Goal: Navigation & Orientation: Find specific page/section

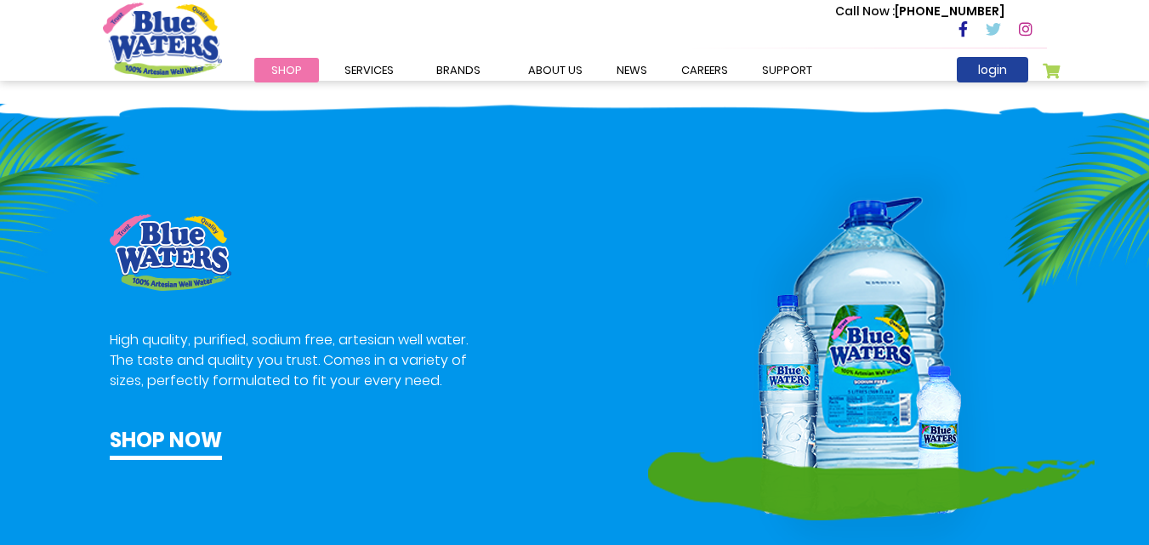
scroll to position [595, 0]
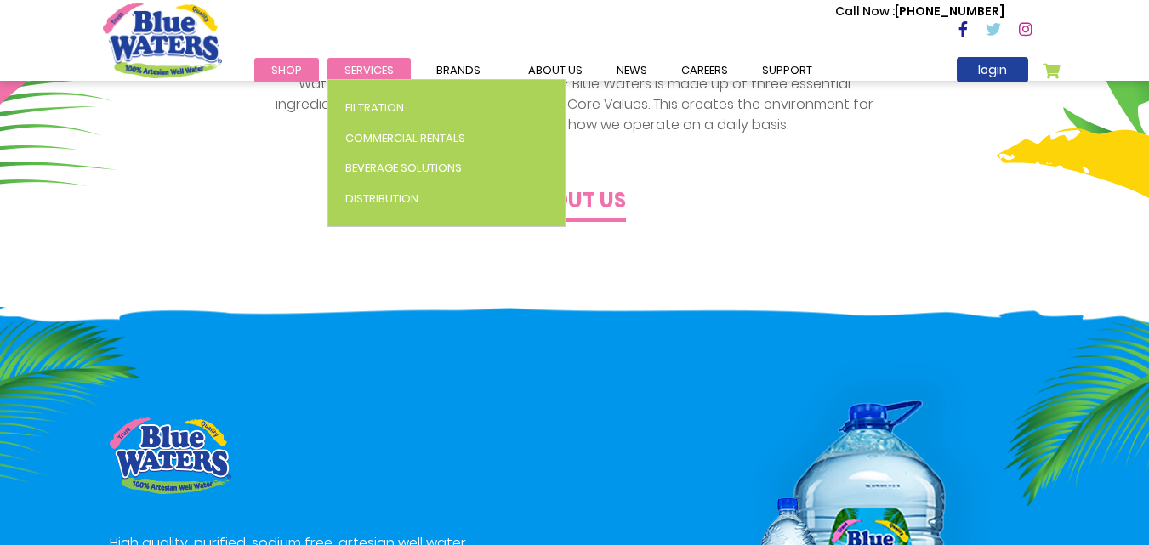
click at [359, 65] on span "Services" at bounding box center [368, 70] width 49 height 16
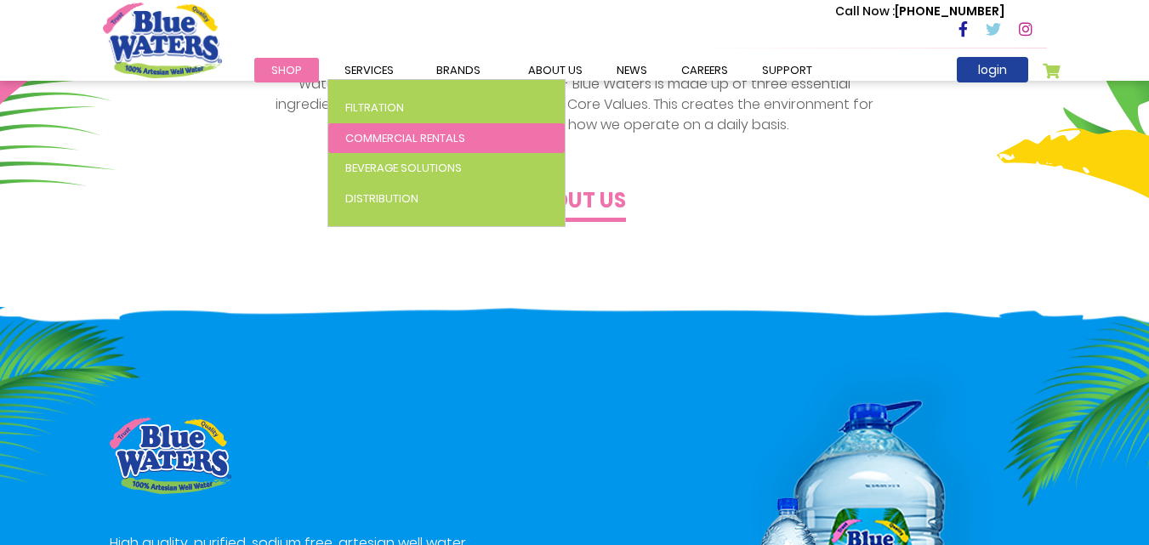
click at [404, 139] on span "Commercial Rentals" at bounding box center [405, 138] width 120 height 16
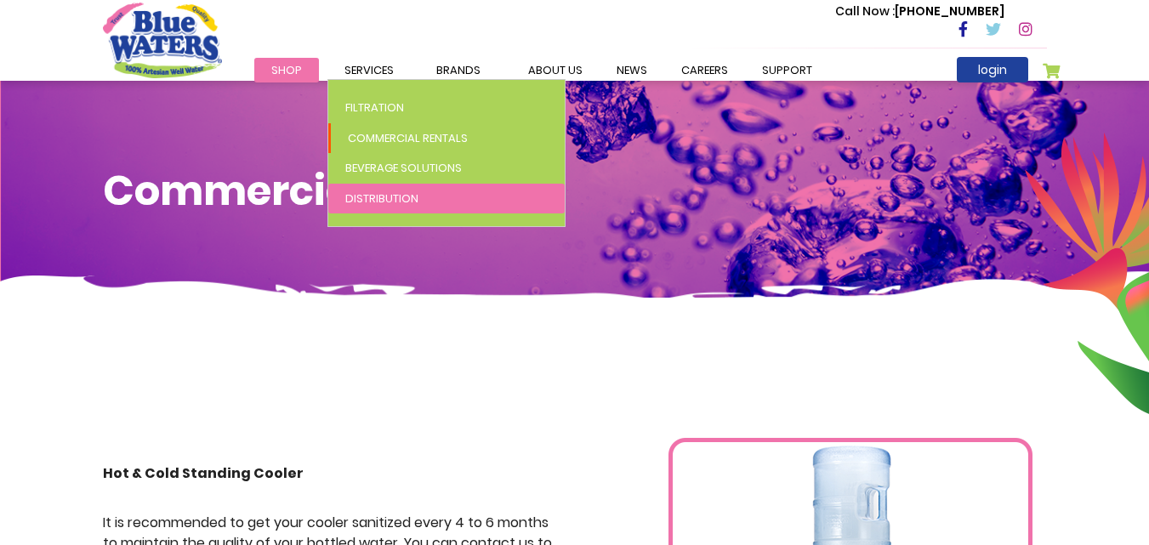
click at [411, 200] on span "Distribution" at bounding box center [381, 199] width 73 height 16
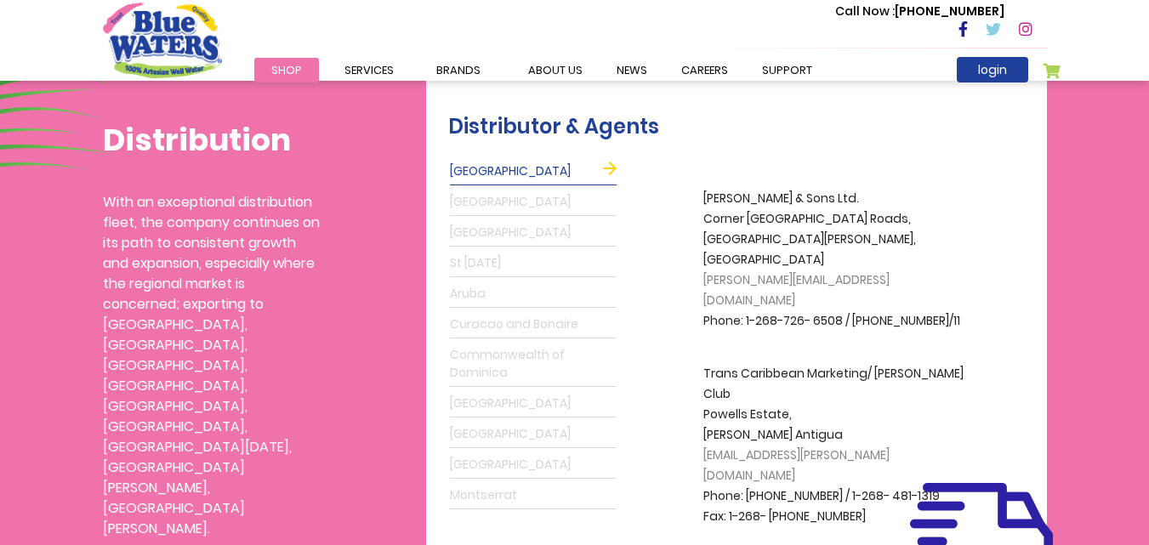
scroll to position [425, 0]
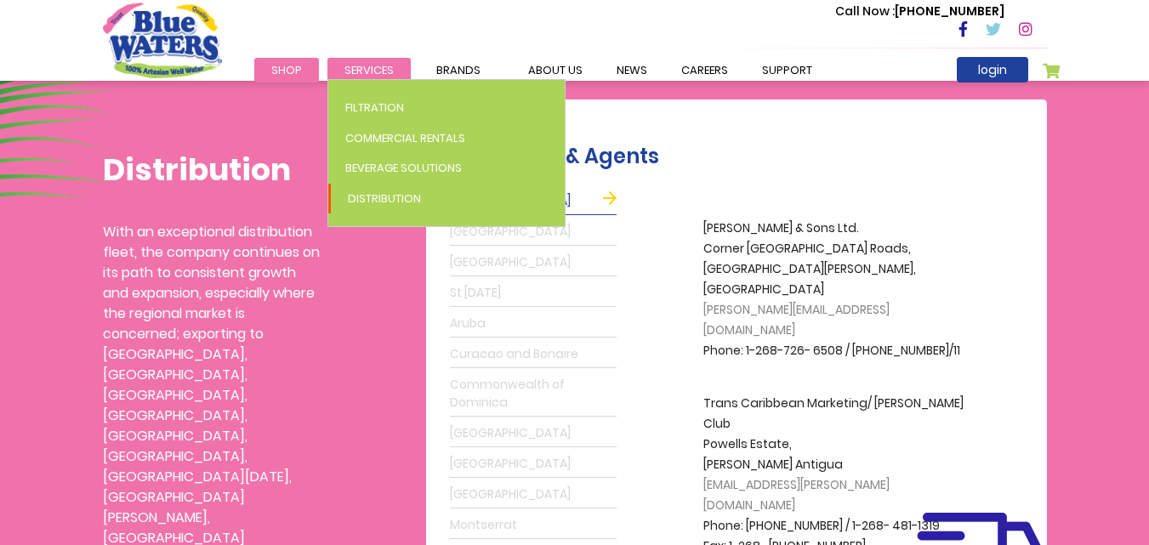
click at [381, 75] on span "Services" at bounding box center [368, 70] width 49 height 16
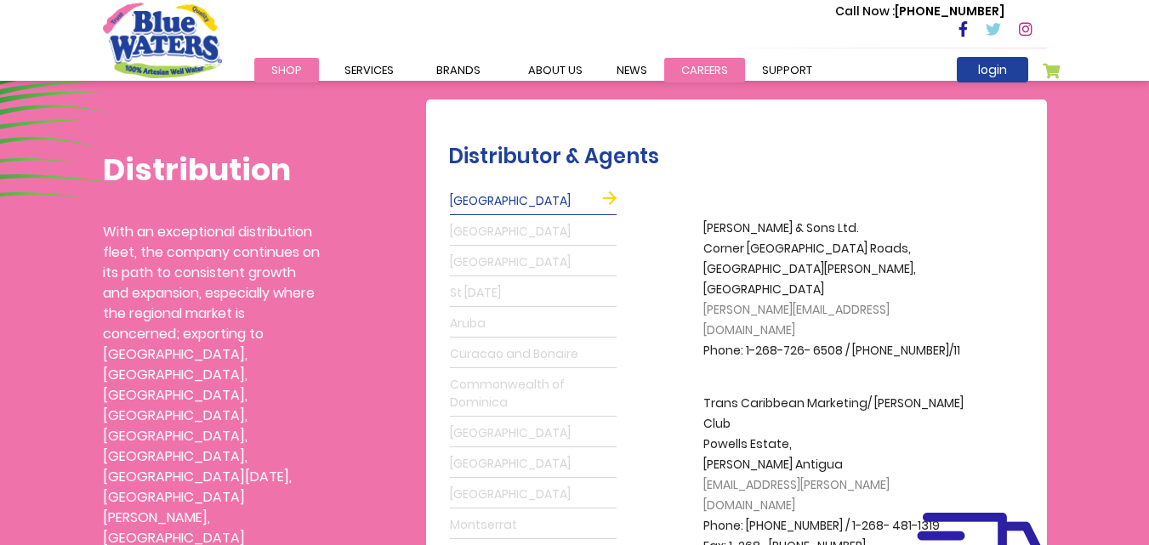
click at [687, 71] on link "careers" at bounding box center [704, 70] width 81 height 25
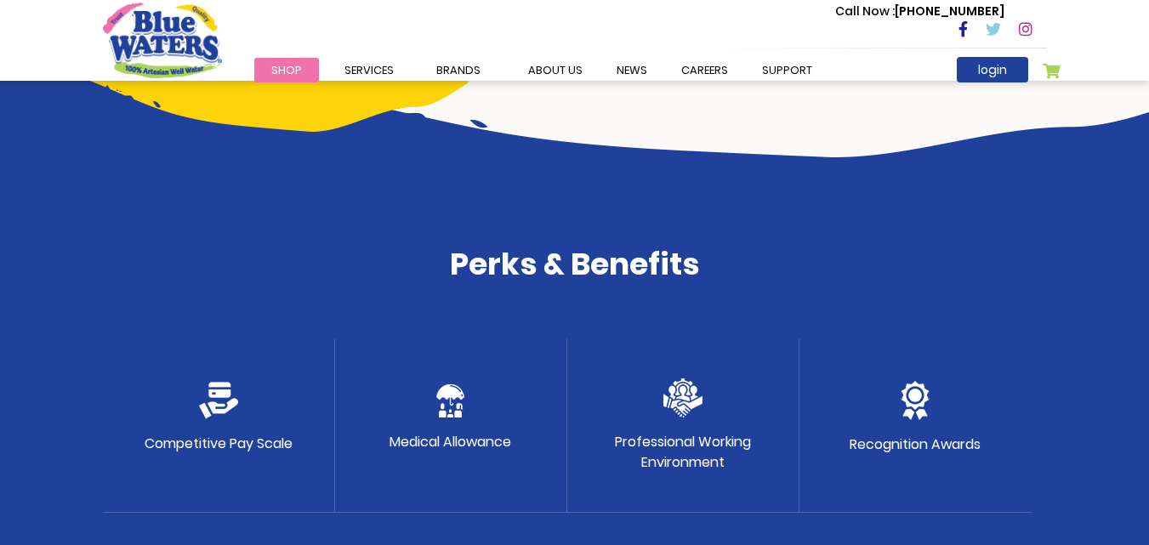
scroll to position [765, 0]
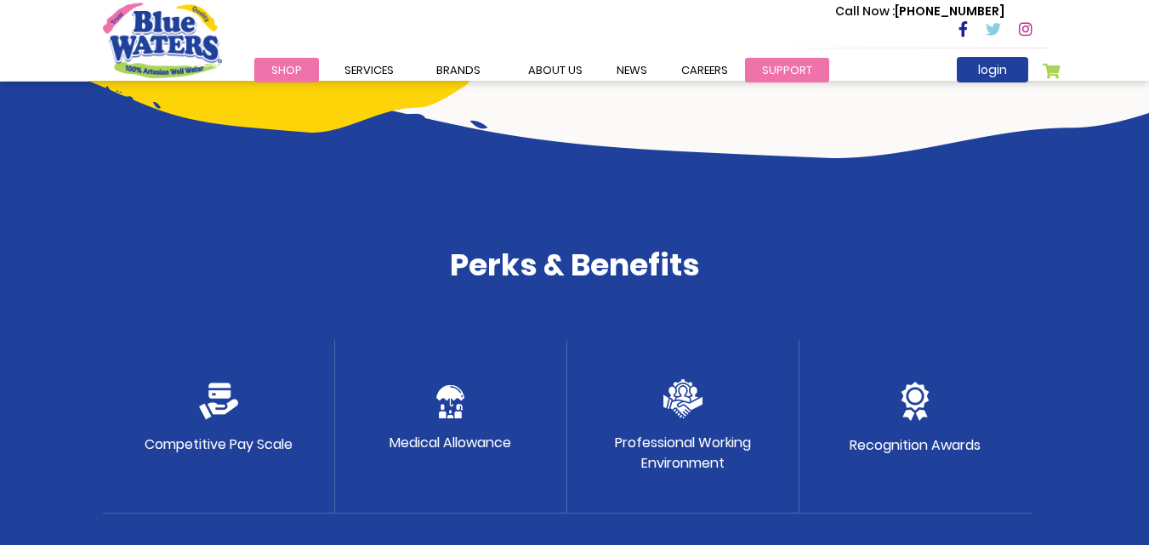
click at [769, 80] on link "support" at bounding box center [787, 70] width 84 height 25
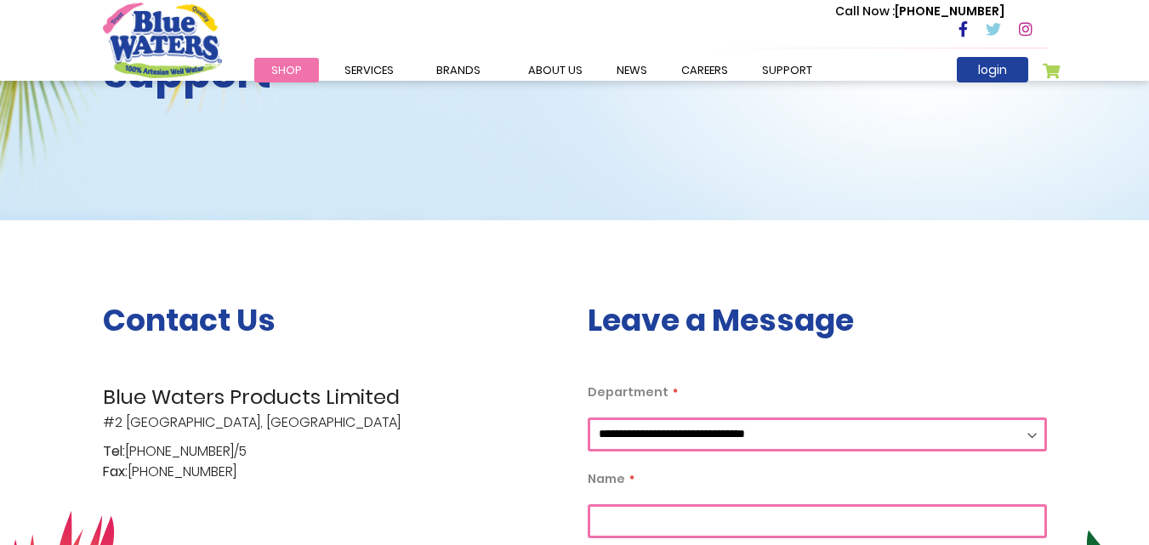
scroll to position [425, 0]
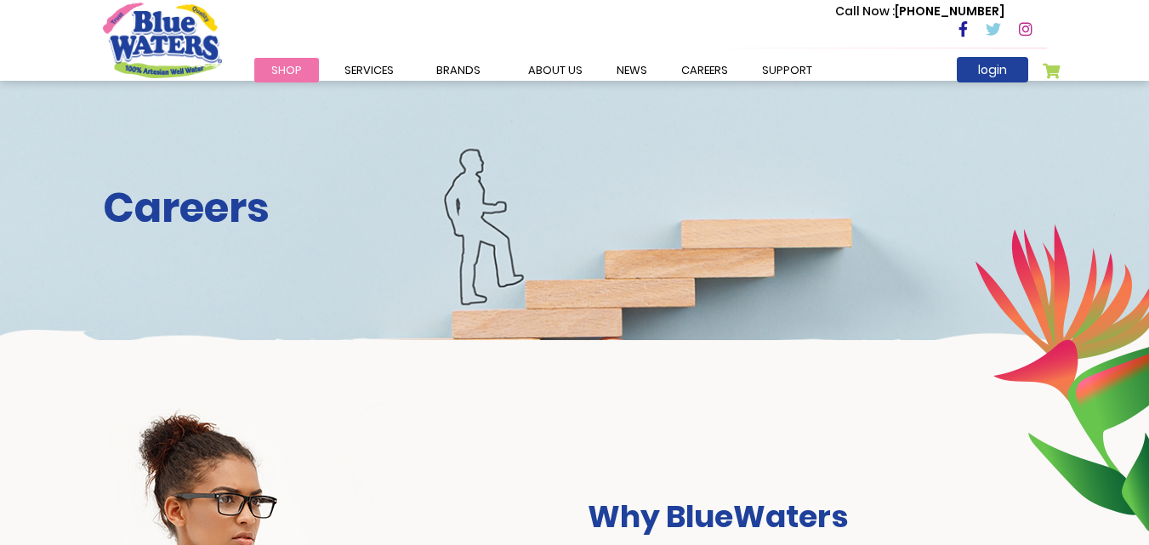
scroll to position [765, 0]
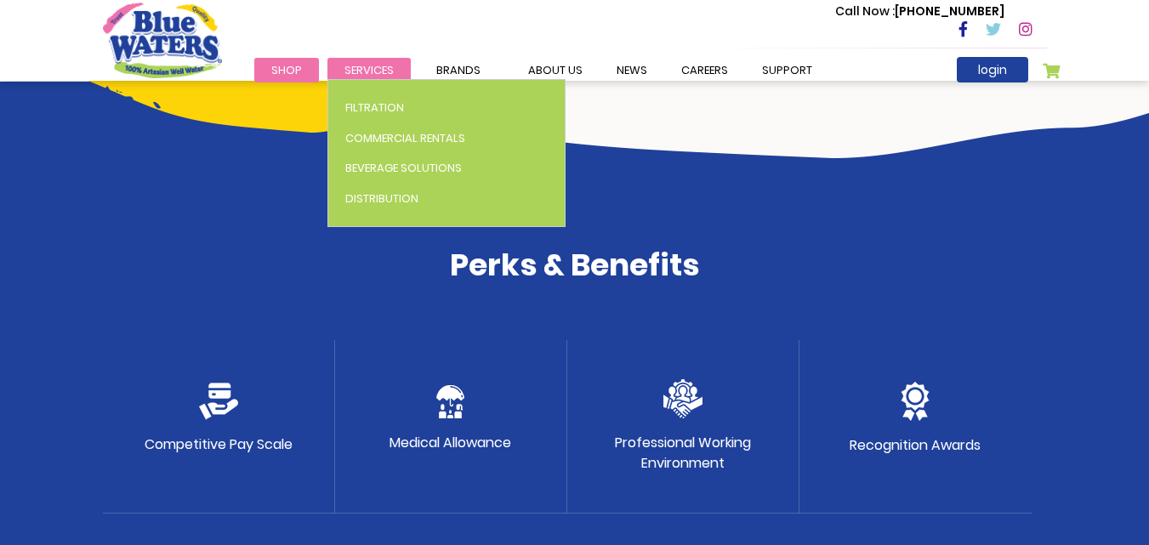
click at [378, 64] on span "Services" at bounding box center [368, 70] width 49 height 16
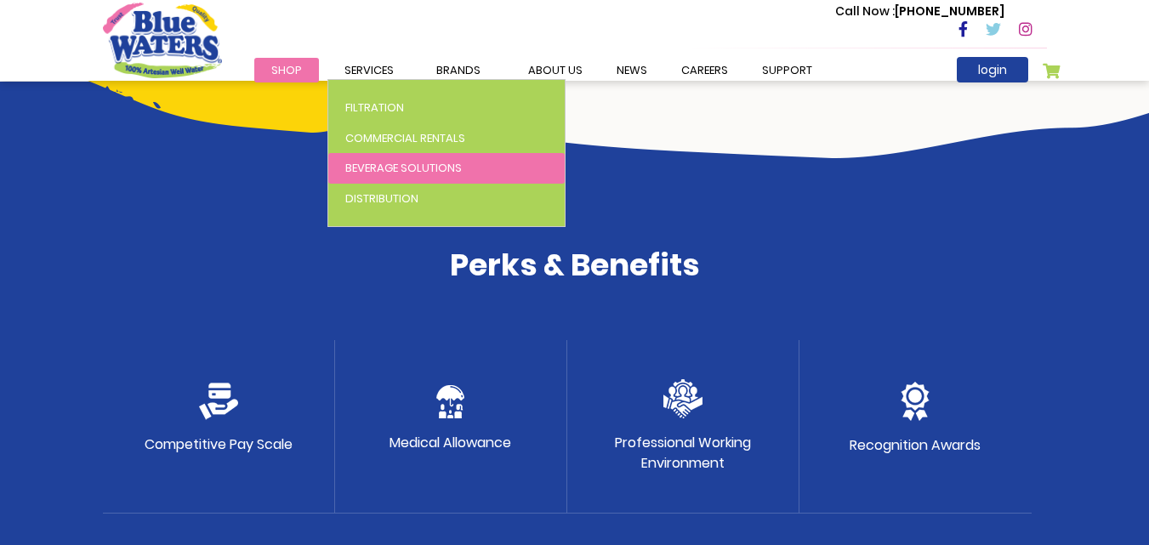
click at [409, 173] on span "Beverage Solutions" at bounding box center [403, 168] width 117 height 16
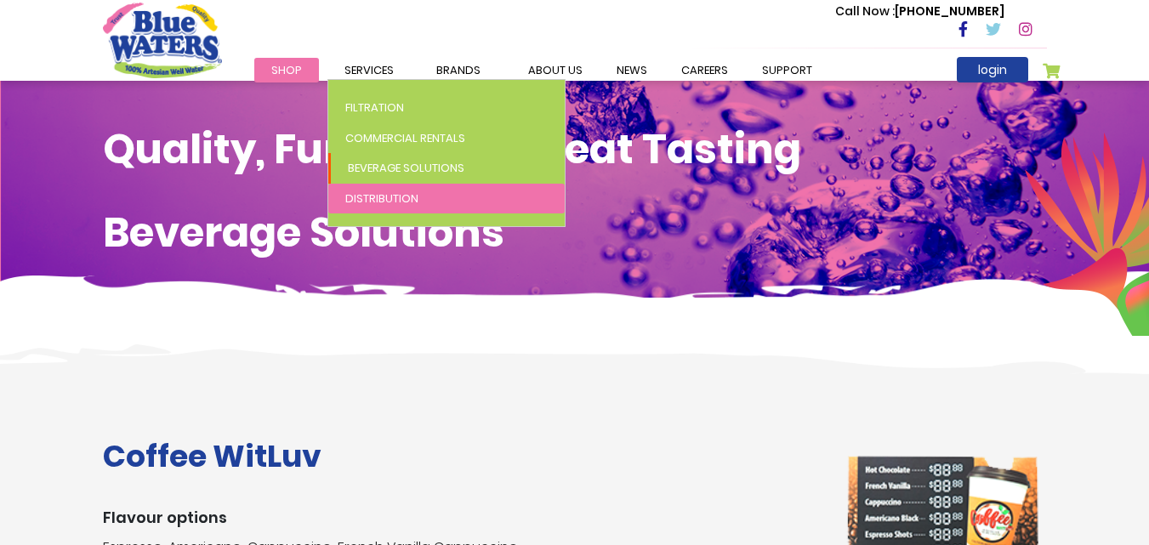
click at [383, 195] on span "Distribution" at bounding box center [381, 199] width 73 height 16
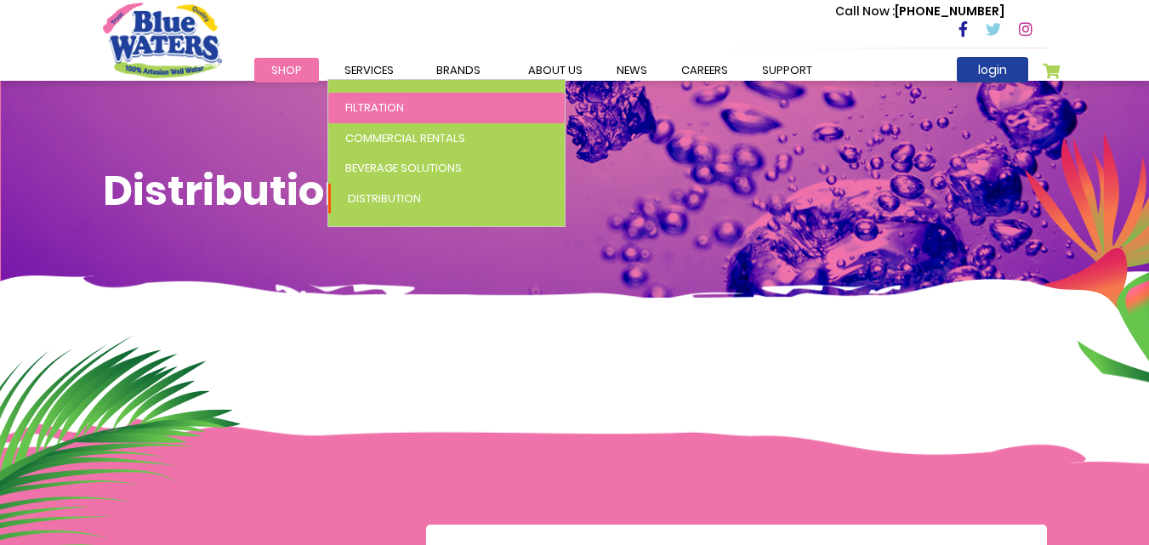
click at [373, 113] on span "Filtration" at bounding box center [374, 108] width 59 height 16
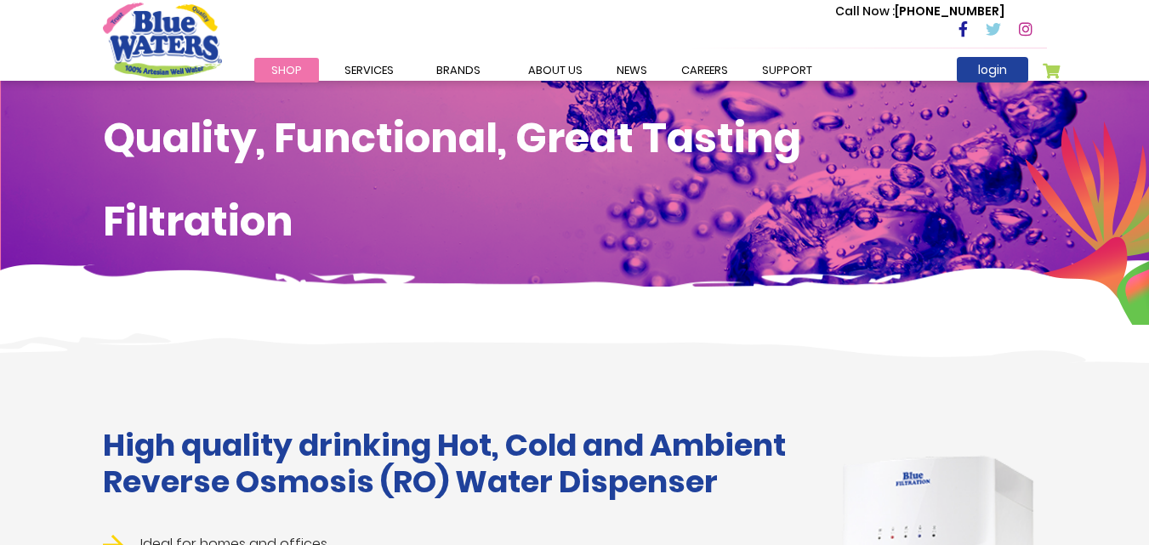
scroll to position [85, 0]
